Goal: Task Accomplishment & Management: Manage account settings

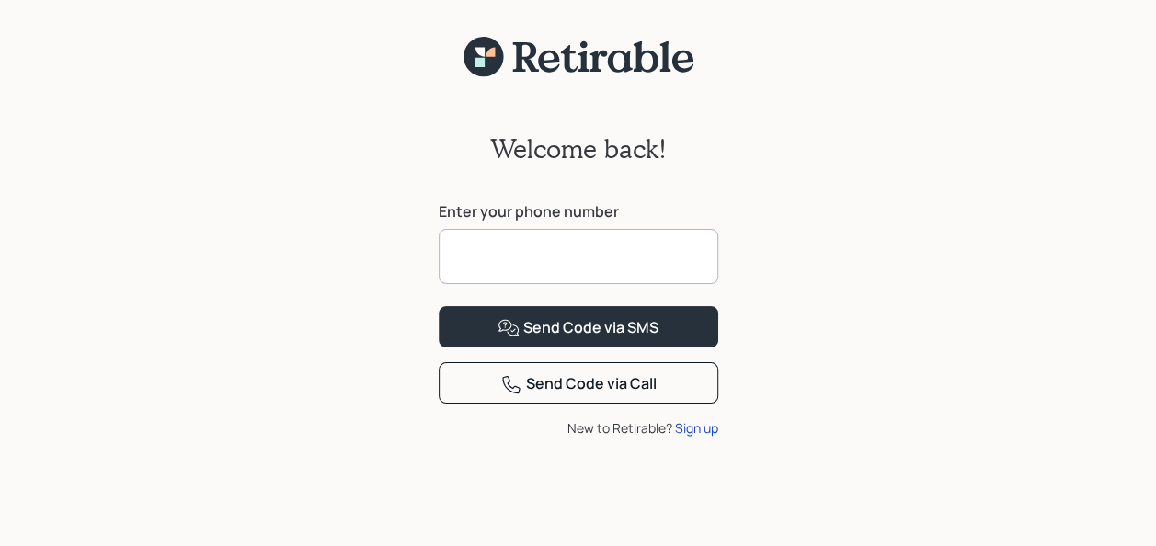
click at [450, 252] on input at bounding box center [579, 256] width 280 height 55
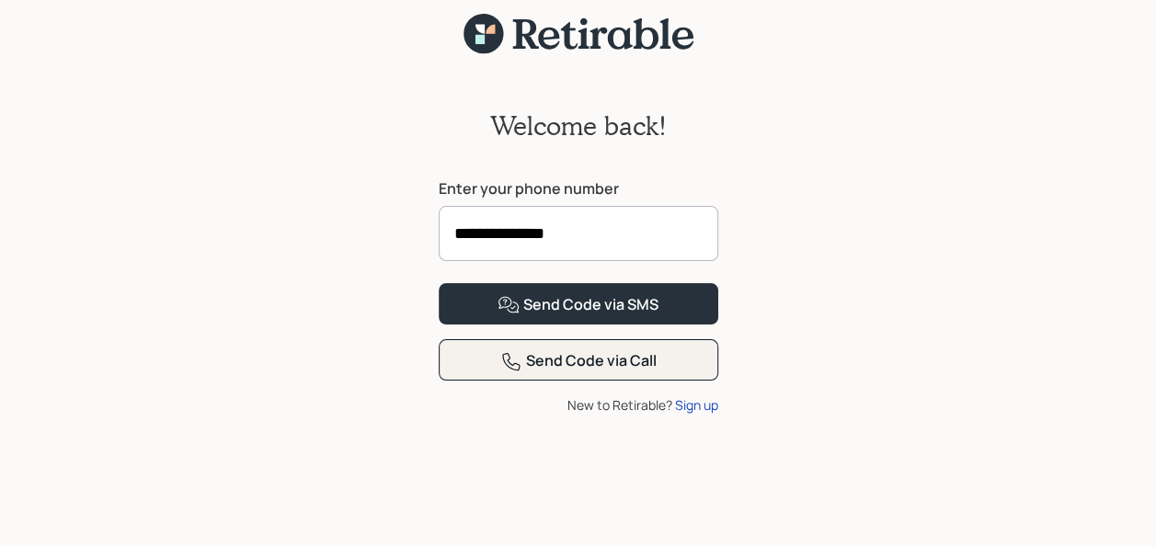
type input "**********"
click at [570, 372] on div "Send Code via Call" at bounding box center [578, 361] width 156 height 22
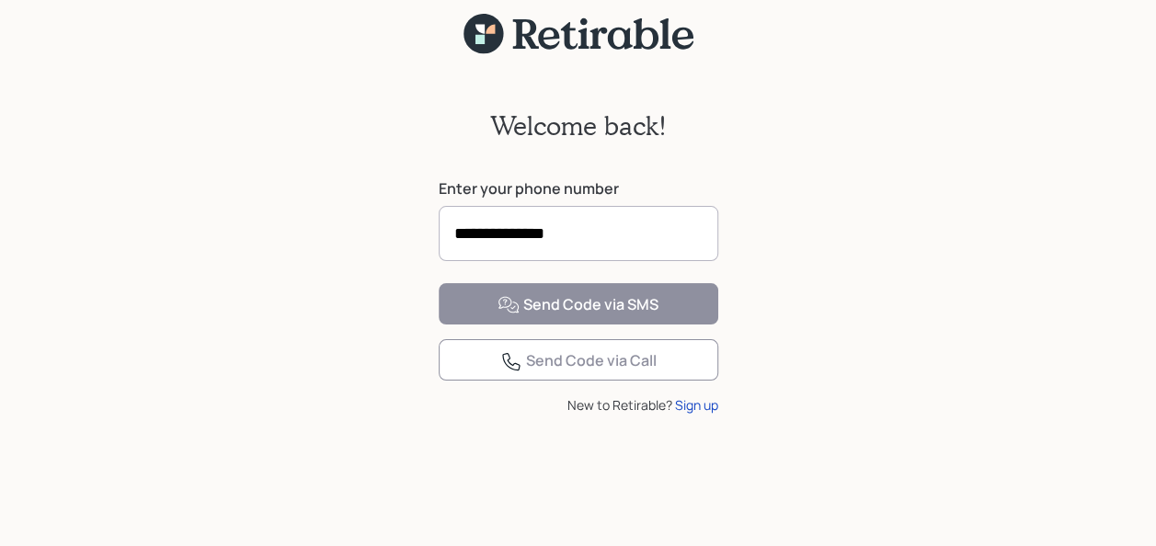
scroll to position [23, 0]
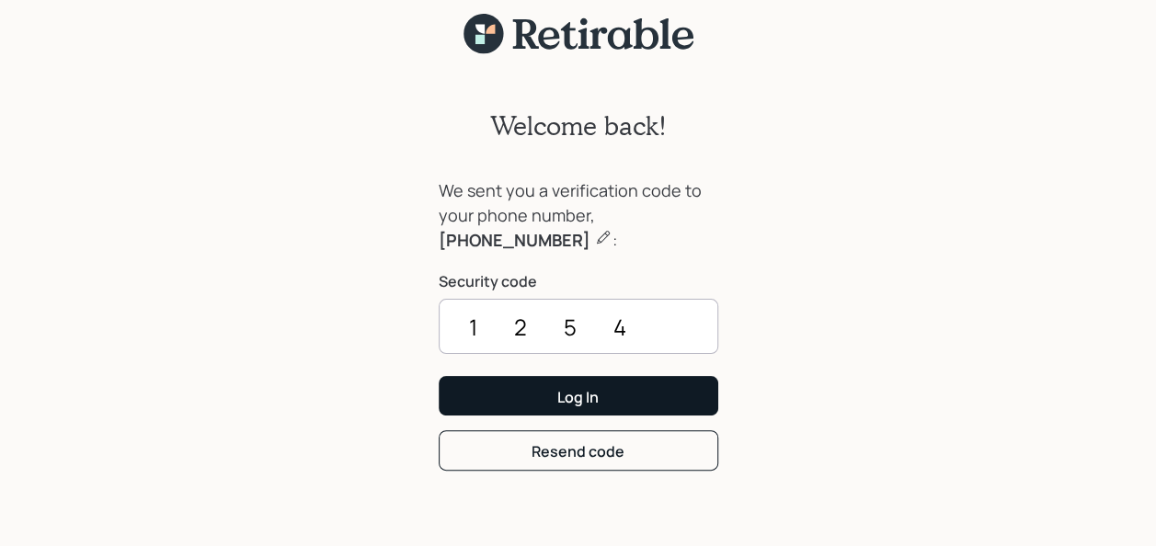
type input "1254"
click at [580, 395] on div "Log In" at bounding box center [577, 397] width 41 height 20
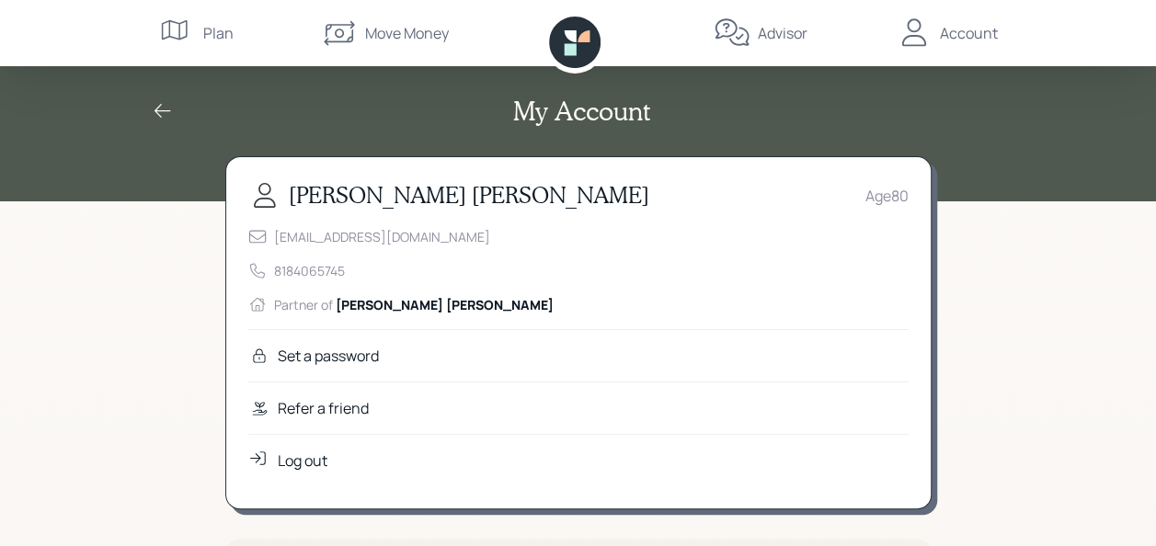
click at [589, 108] on h2 "My Account" at bounding box center [581, 111] width 137 height 31
click at [97, 158] on div "My Account" at bounding box center [578, 100] width 1156 height 201
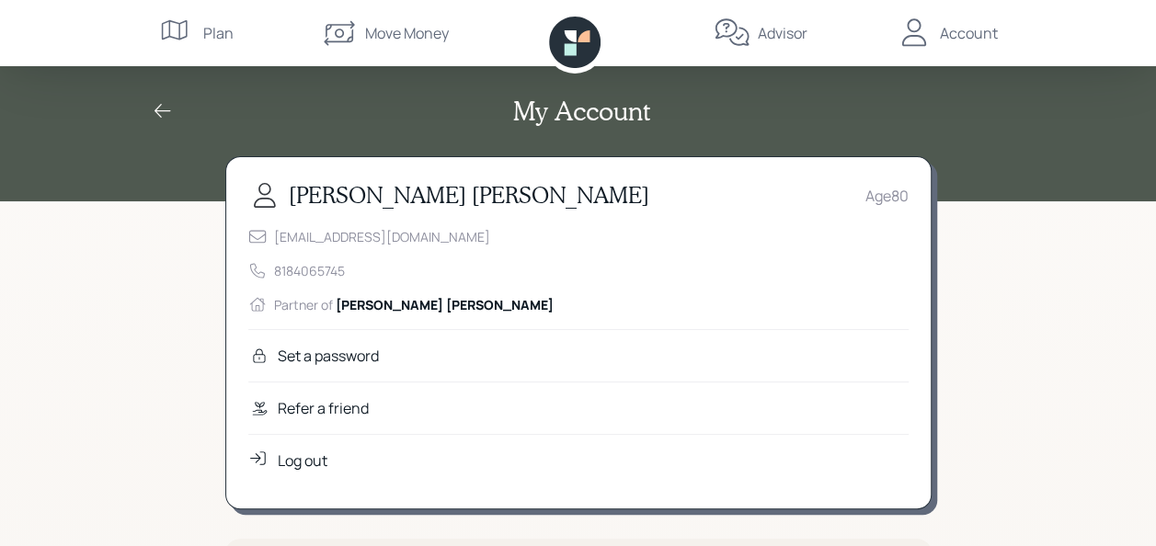
click at [315, 352] on div "Set a password" at bounding box center [328, 356] width 101 height 22
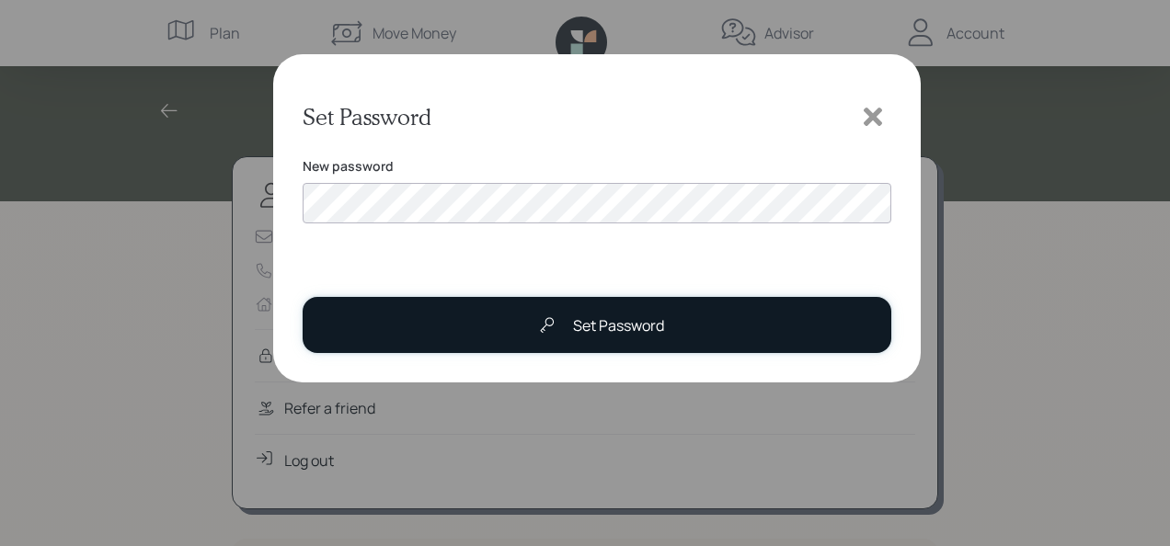
click at [615, 329] on div "Set Password" at bounding box center [618, 325] width 91 height 22
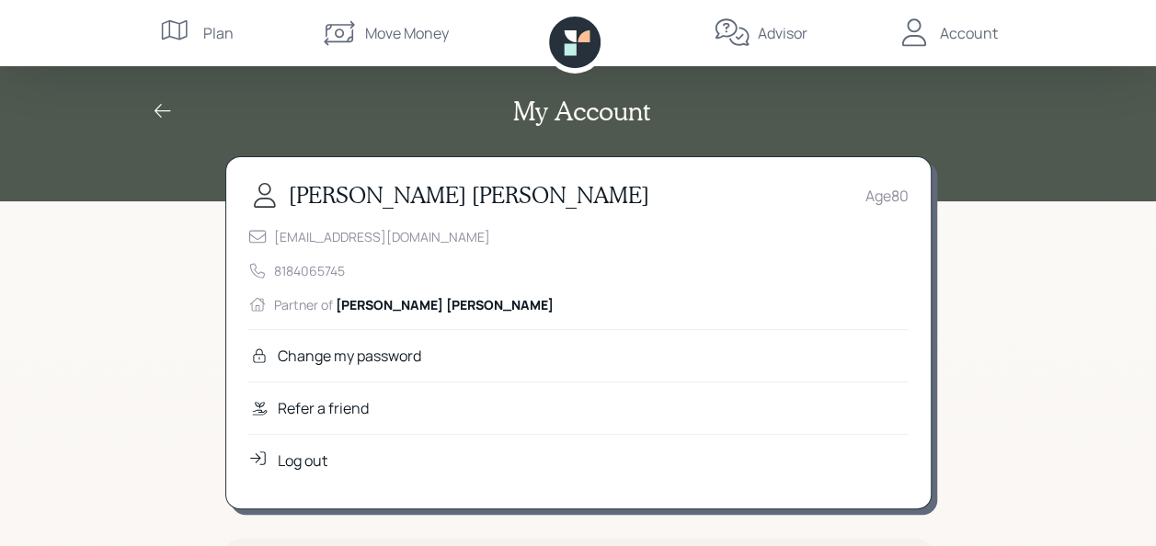
click at [160, 106] on icon at bounding box center [163, 111] width 22 height 22
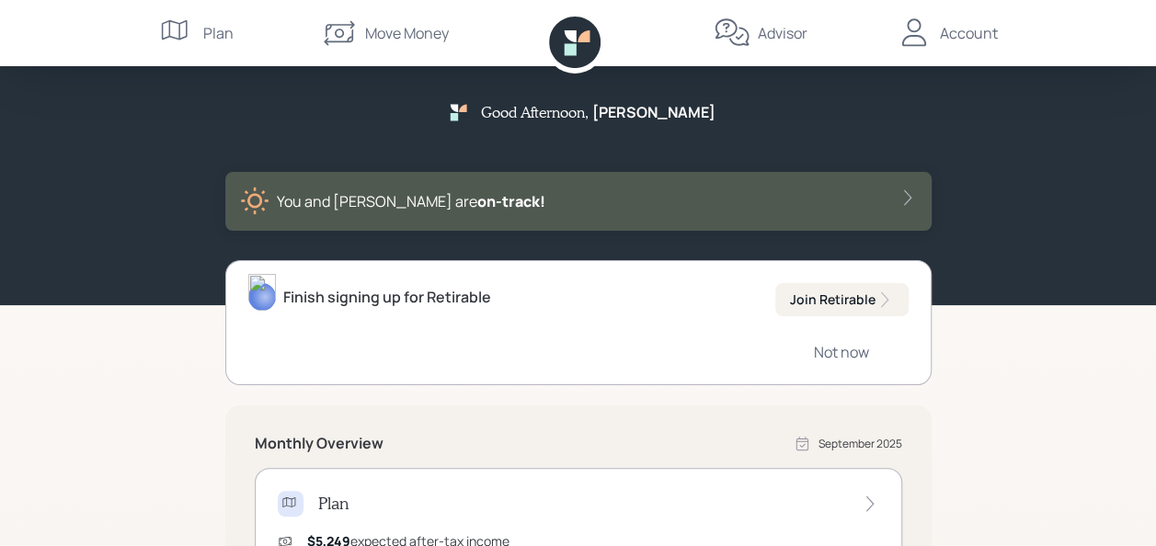
scroll to position [92, 0]
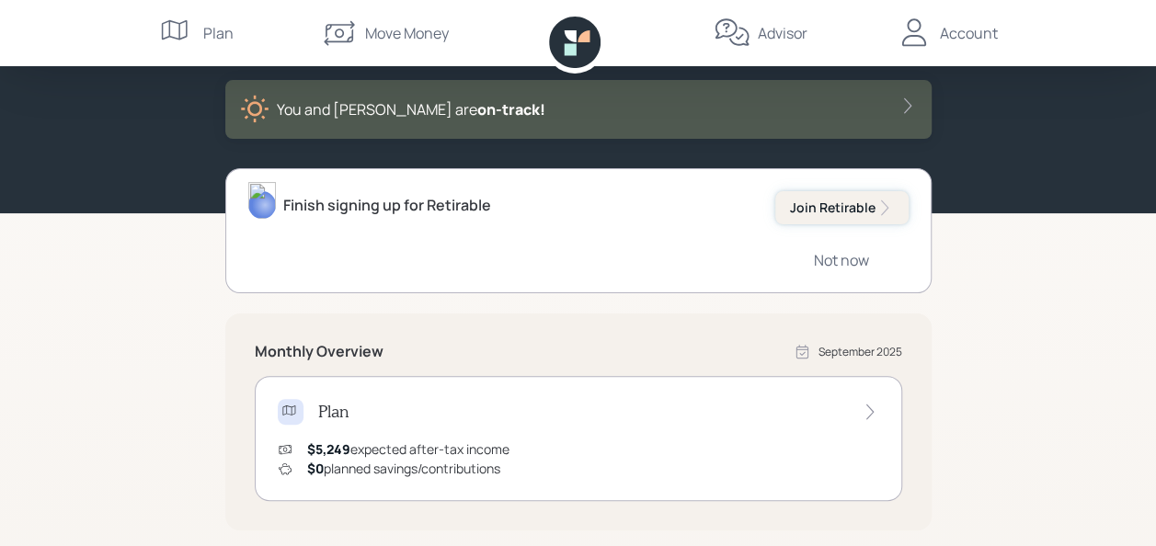
click at [818, 206] on div "Join Retirable" at bounding box center [842, 208] width 104 height 18
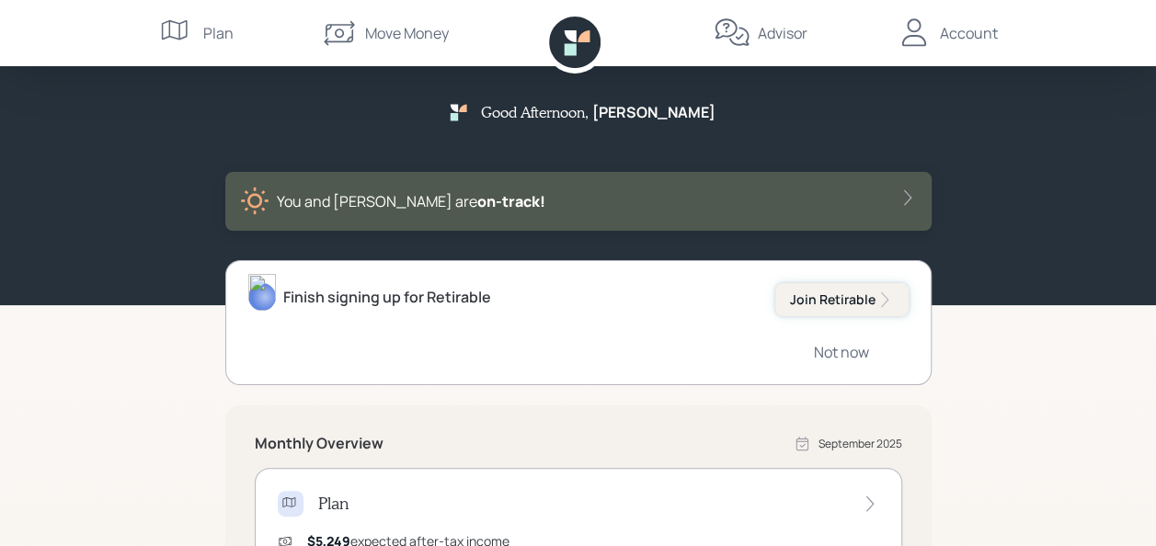
click at [824, 294] on div "Join Retirable" at bounding box center [842, 300] width 104 height 18
click at [905, 192] on icon at bounding box center [906, 198] width 7 height 16
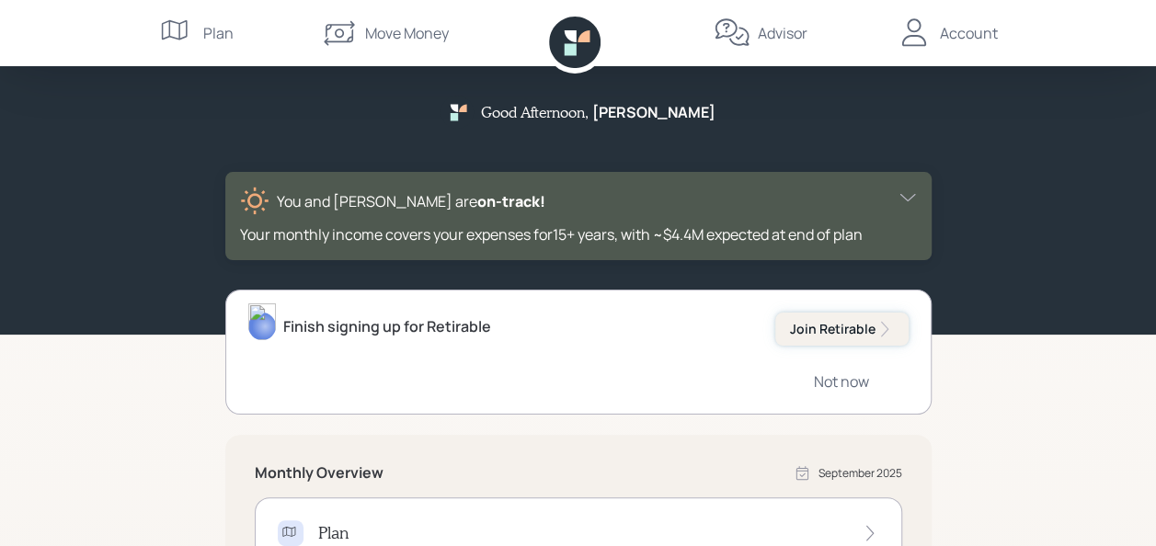
click at [825, 325] on div "Join Retirable" at bounding box center [842, 329] width 104 height 18
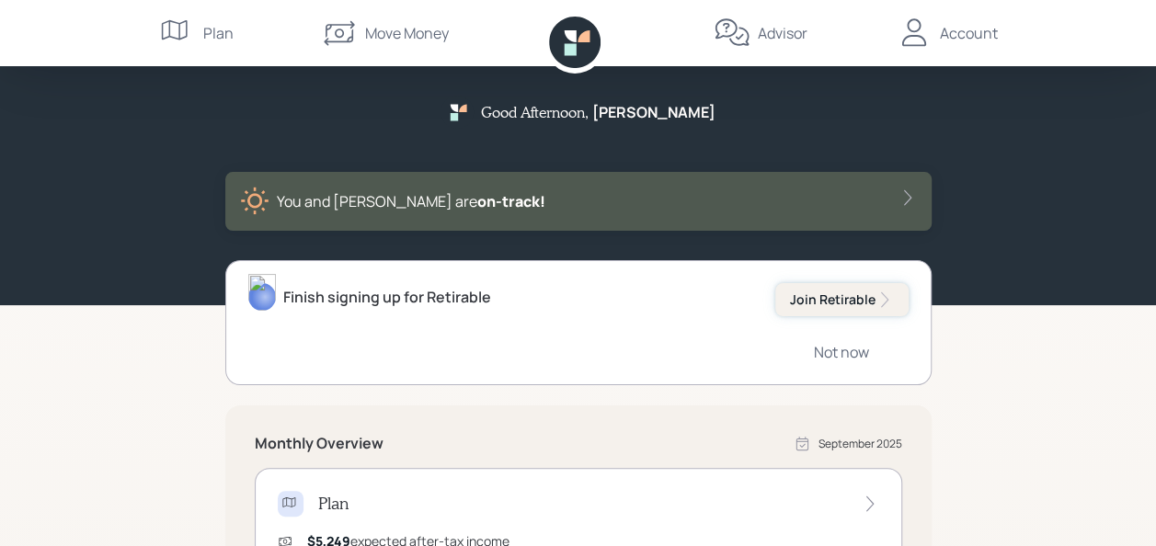
click at [829, 292] on div "Join Retirable" at bounding box center [842, 300] width 104 height 18
click at [901, 196] on icon at bounding box center [907, 198] width 18 height 18
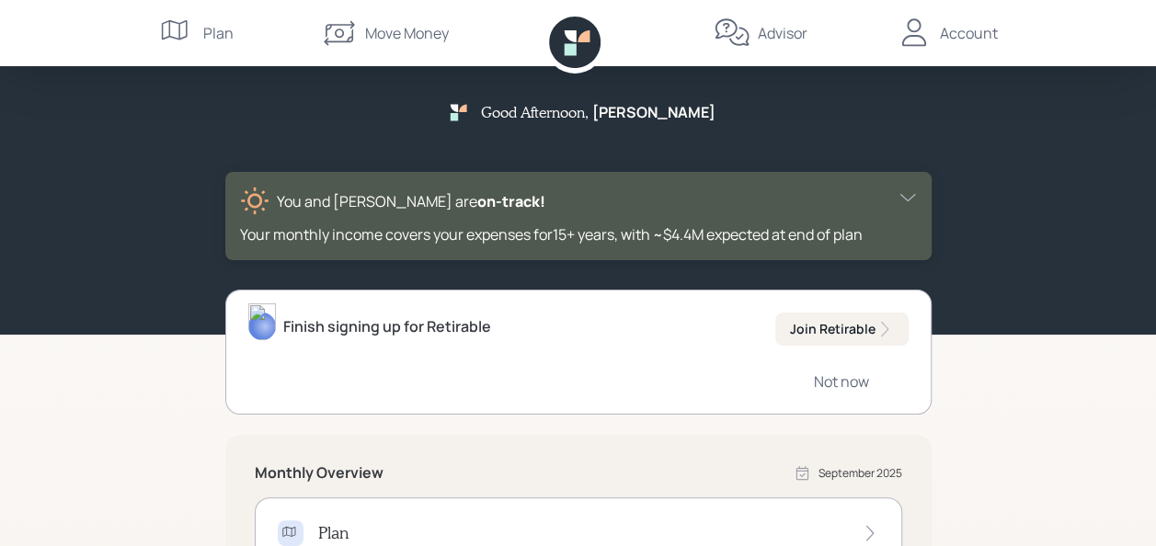
click at [961, 31] on div "Account" at bounding box center [969, 33] width 58 height 22
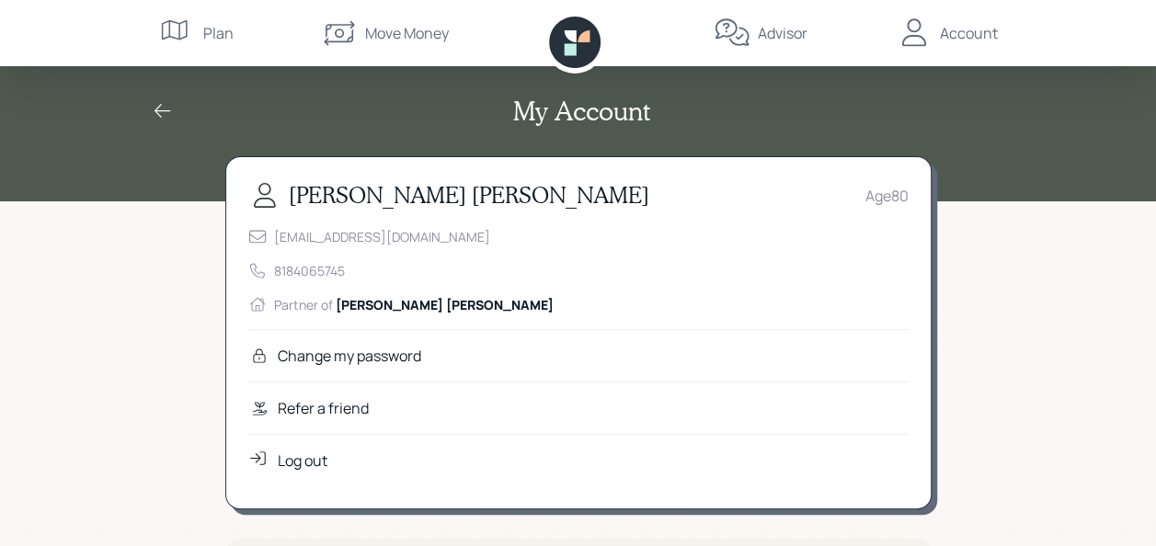
click at [1001, 123] on div "My Account" at bounding box center [578, 111] width 883 height 31
click at [154, 105] on icon at bounding box center [163, 111] width 22 height 22
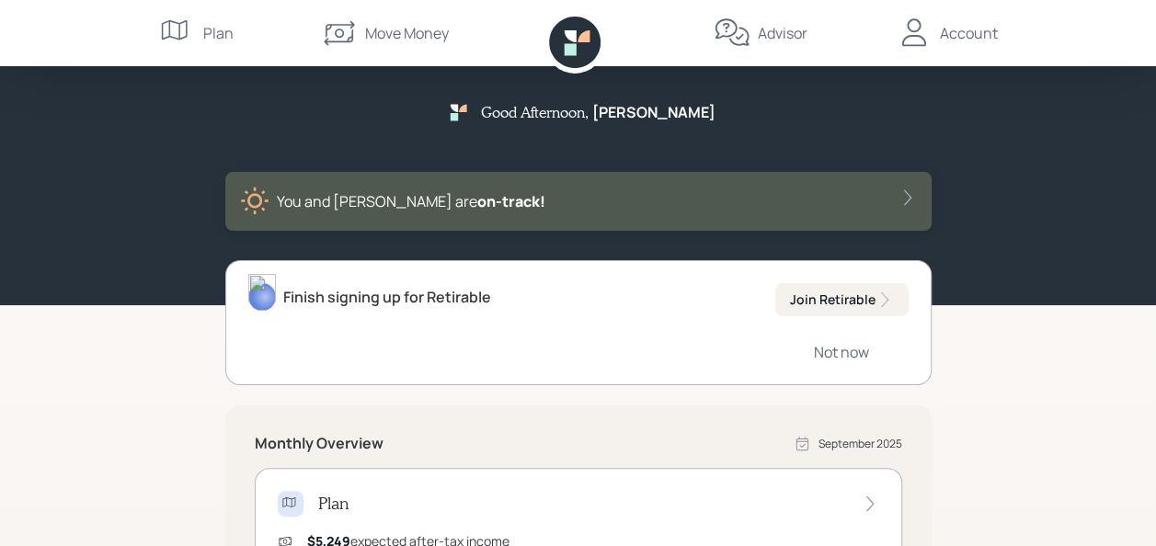
click at [206, 28] on div "Plan" at bounding box center [218, 33] width 30 height 22
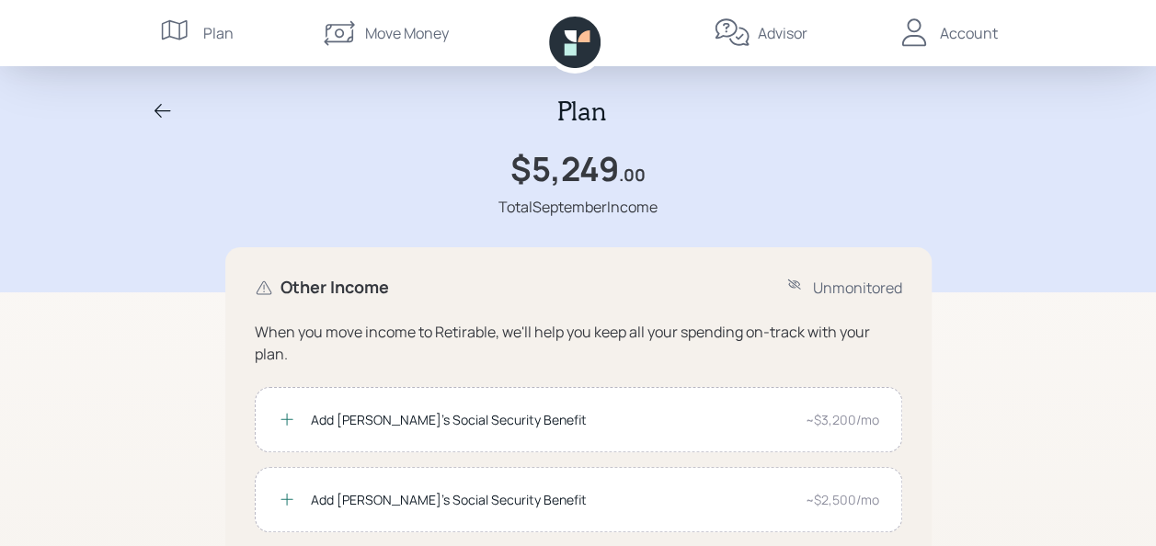
click at [212, 27] on div "Plan" at bounding box center [218, 33] width 30 height 22
click at [166, 21] on icon at bounding box center [174, 30] width 26 height 20
click at [759, 29] on div "Advisor" at bounding box center [783, 33] width 50 height 22
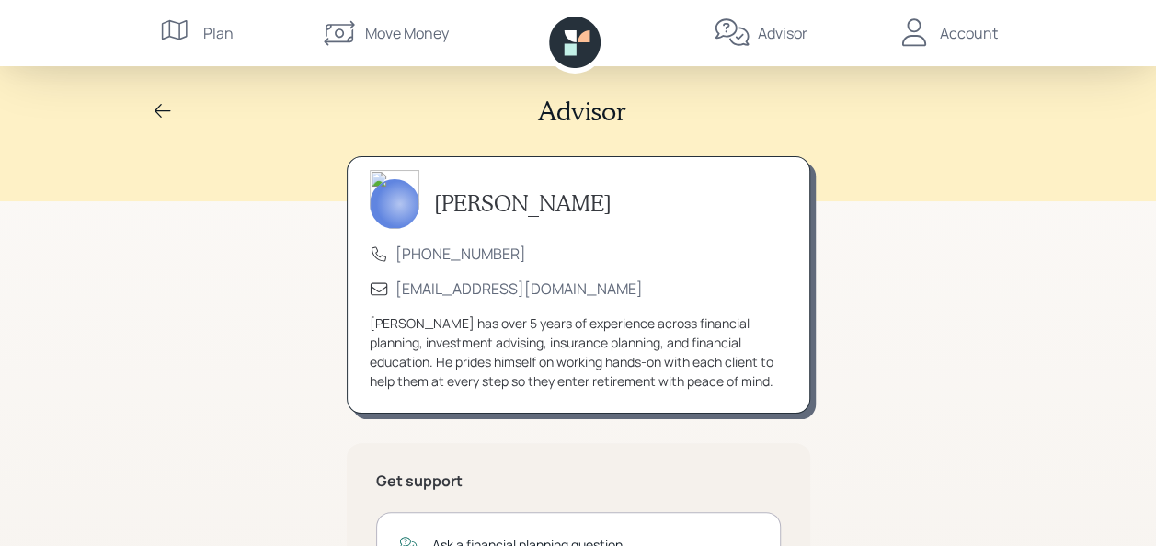
click at [984, 23] on div "Account" at bounding box center [969, 33] width 58 height 22
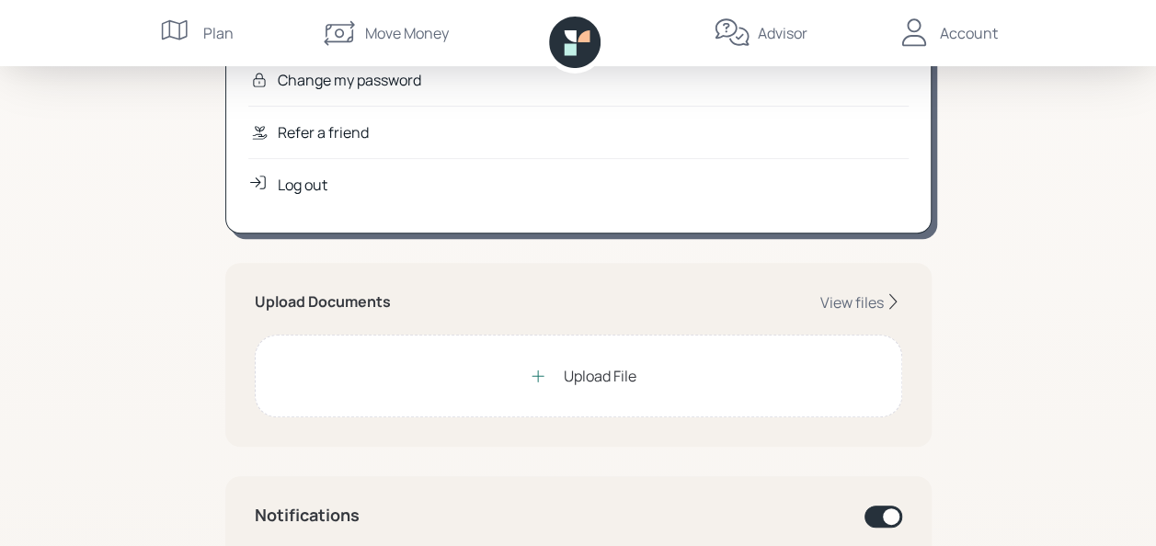
scroll to position [368, 0]
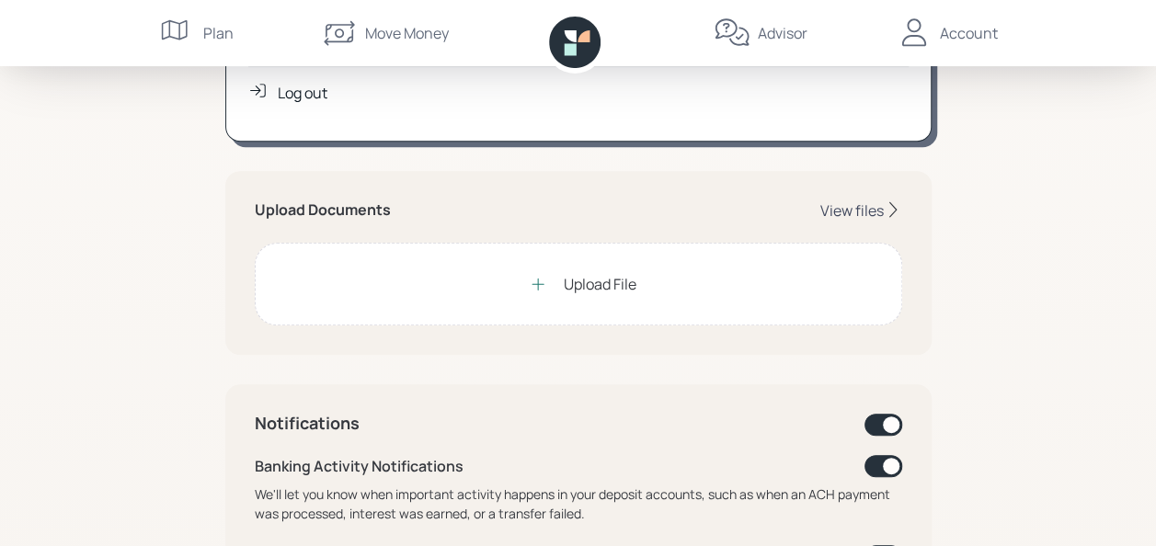
click at [861, 202] on div "View files" at bounding box center [851, 210] width 63 height 20
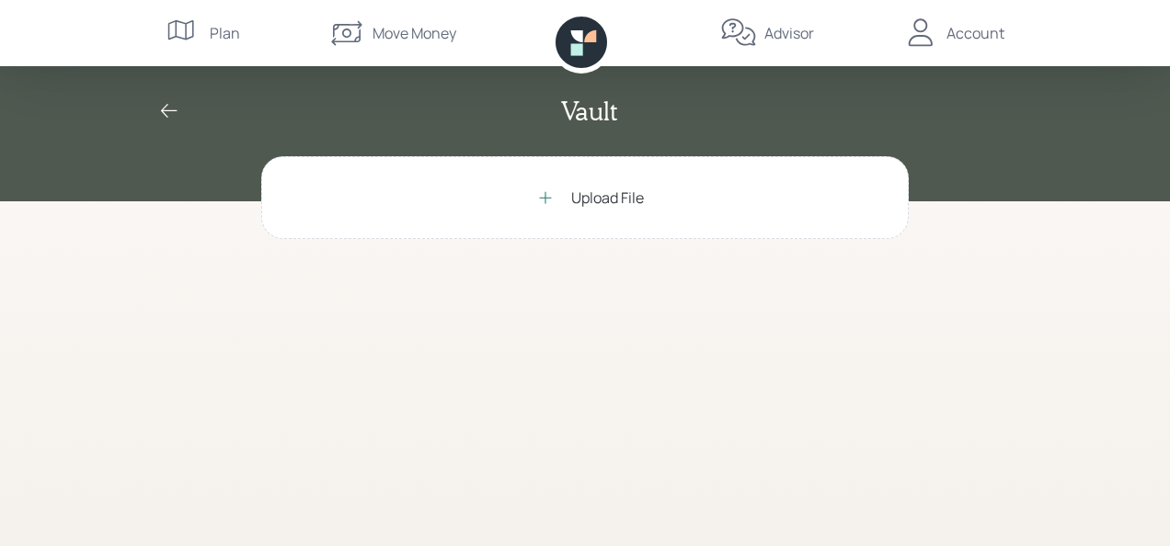
click at [586, 193] on div "Upload File" at bounding box center [607, 198] width 73 height 22
